Goal: Find specific page/section: Find specific page/section

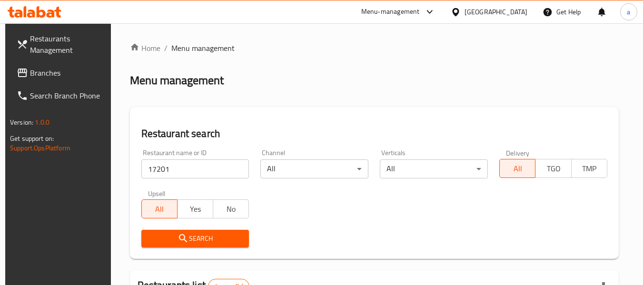
scroll to position [139, 0]
